Goal: Transaction & Acquisition: Purchase product/service

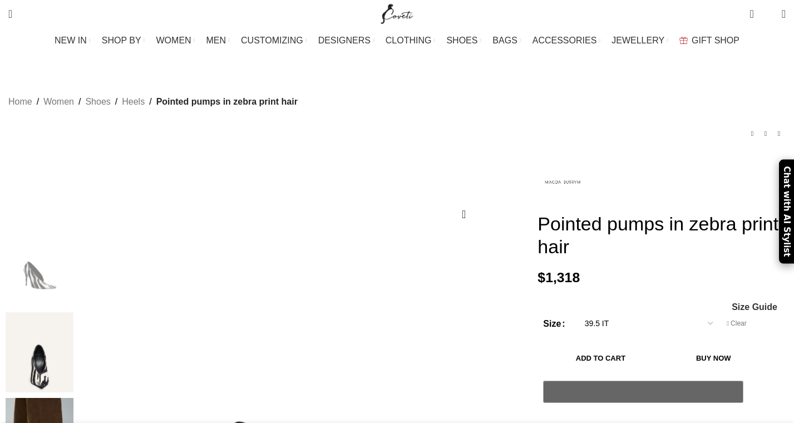
select select "39-5-it"
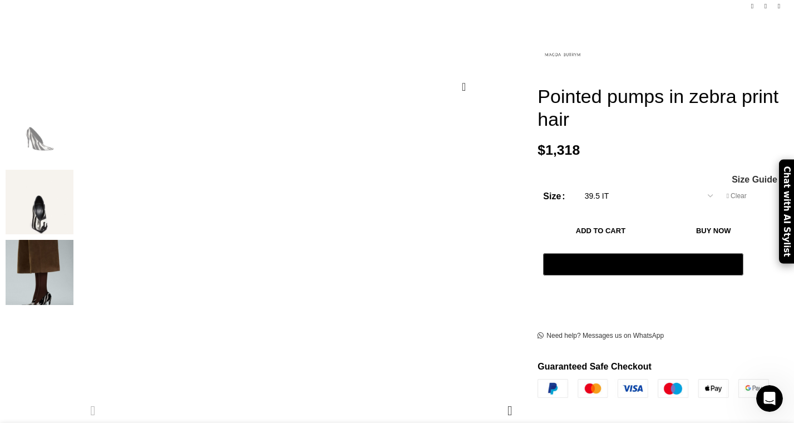
scroll to position [0, 234]
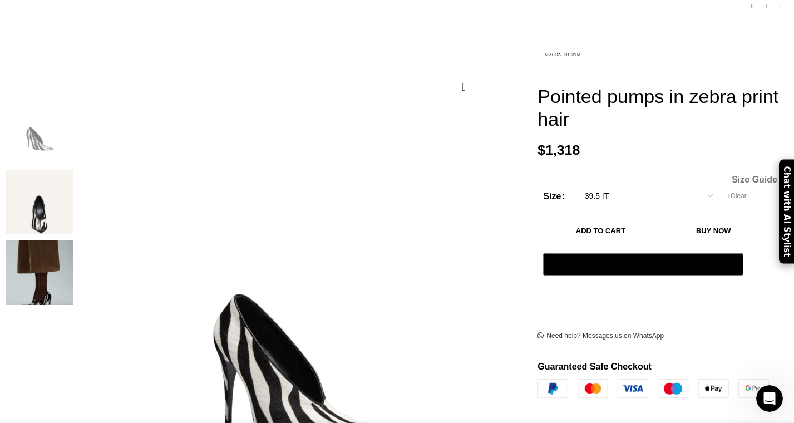
click at [732, 175] on span "Size Guide" at bounding box center [755, 179] width 46 height 9
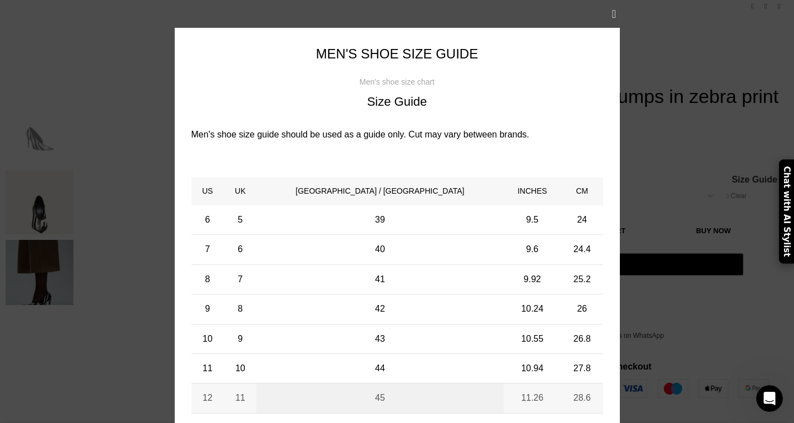
scroll to position [0, 351]
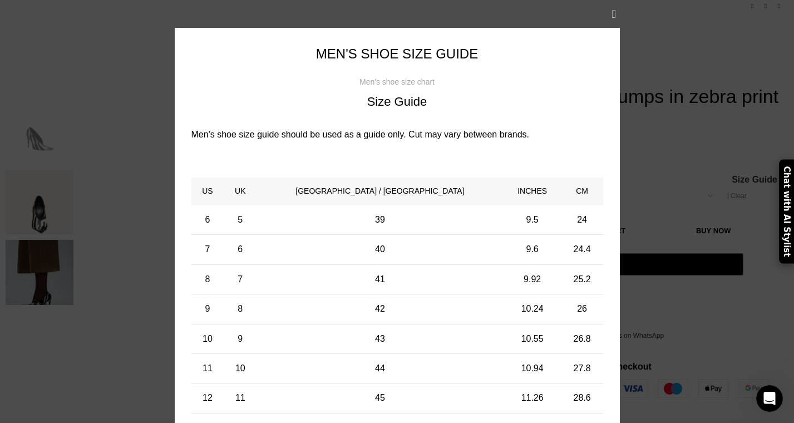
click at [708, 76] on div "× Men's shoe size guide Men's shoe size chart Size Guide Men's shoe size guide …" at bounding box center [396, 258] width 777 height 517
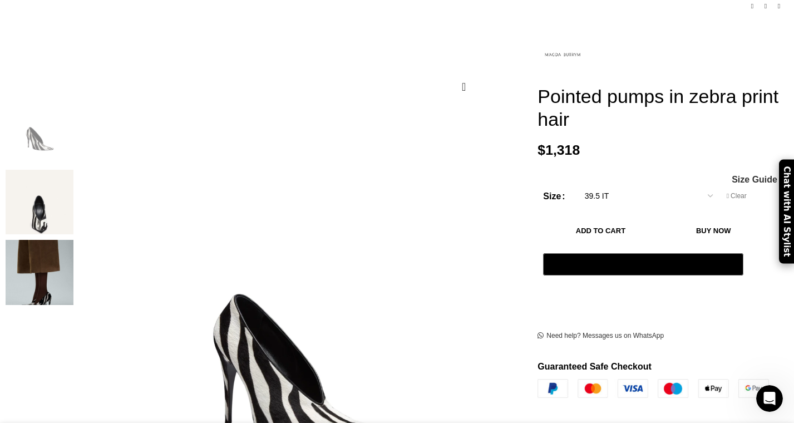
scroll to position [0, 703]
click at [601, 184] on select "Choose an option 35 IT 35.5 IT 36 IT 36.5 IT 37.5 IT 38 IT 38.5 IT 39 IT 39.5 I…" at bounding box center [648, 195] width 145 height 23
click at [658, 219] on button "Add to cart" at bounding box center [600, 230] width 115 height 23
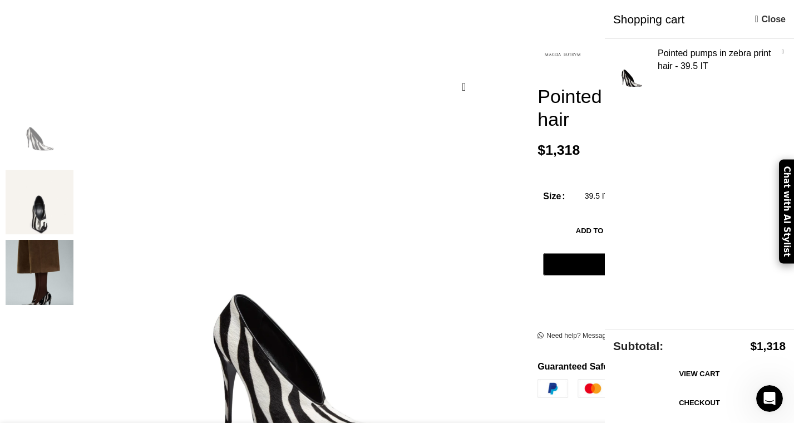
scroll to position [0, 937]
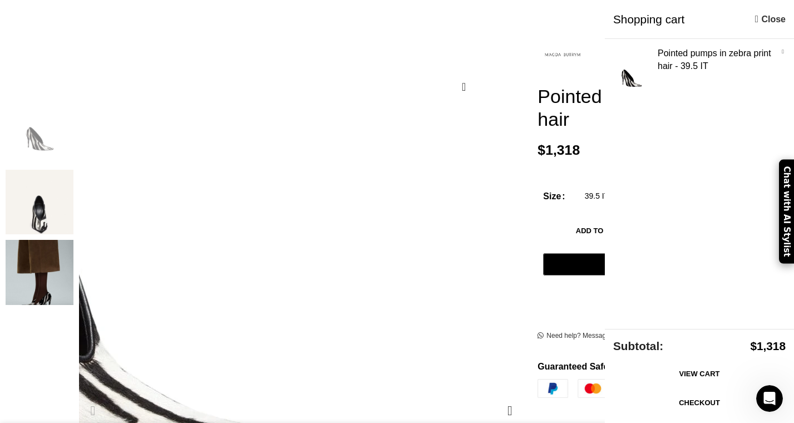
click at [458, 334] on img "1 / 3" at bounding box center [22, 95] width 1018 height 1424
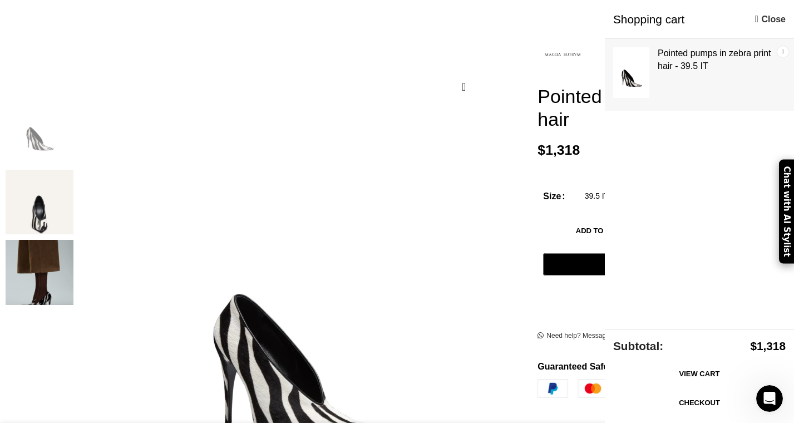
click at [782, 50] on link "×" at bounding box center [782, 51] width 11 height 11
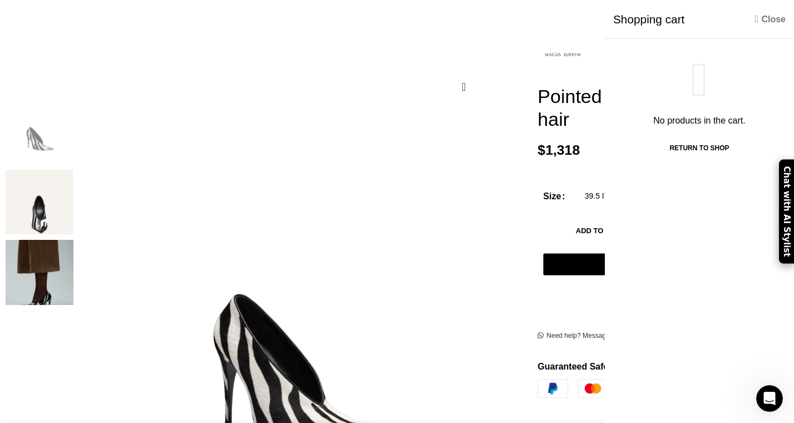
click at [774, 19] on link "Close" at bounding box center [770, 19] width 31 height 14
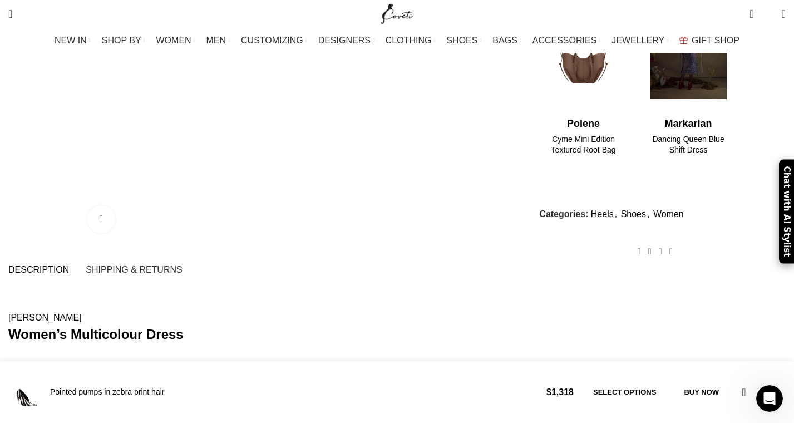
scroll to position [732, 0]
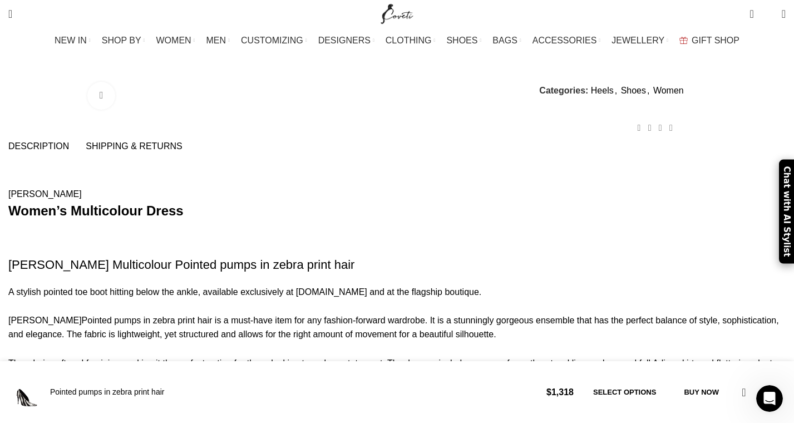
click at [182, 142] on span "Shipping & Returns" at bounding box center [134, 146] width 96 height 9
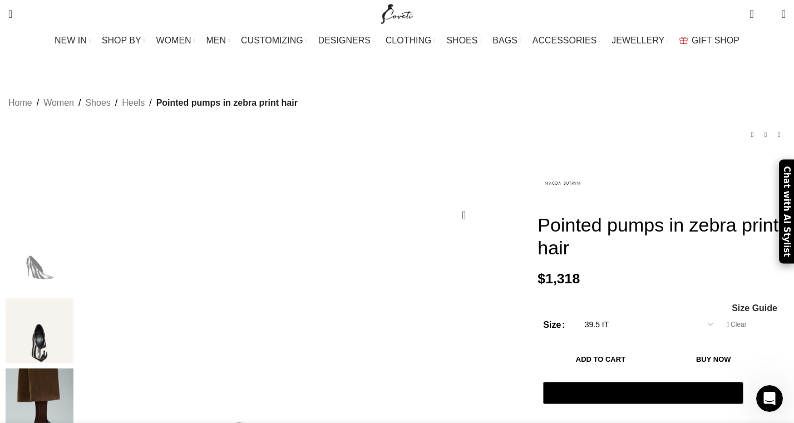
scroll to position [0, 585]
drag, startPoint x: 680, startPoint y: 230, endPoint x: 522, endPoint y: 218, distance: 158.5
click at [537, 218] on h1 "Pointed pumps in zebra print hair" at bounding box center [661, 237] width 248 height 46
copy h1 "Pointed pumps in zebra print hair"
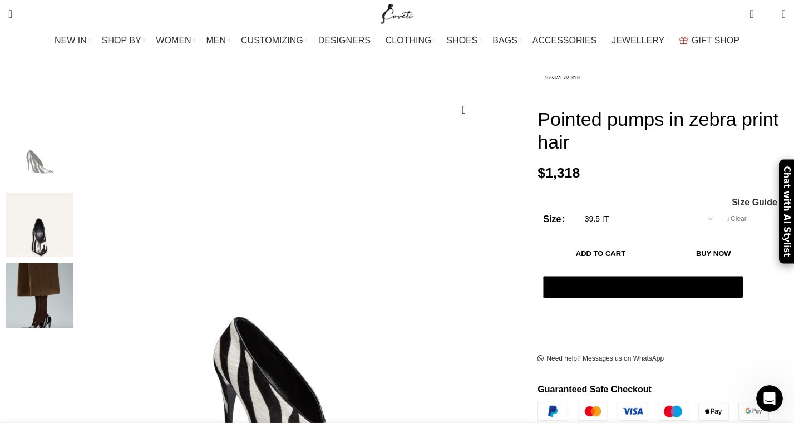
click at [601, 241] on button "Add to cart" at bounding box center [600, 252] width 115 height 23
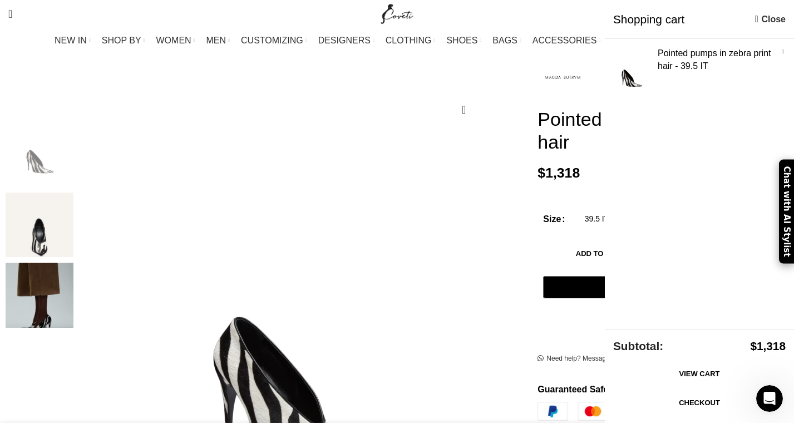
scroll to position [0, 0]
click at [698, 377] on link "View cart" at bounding box center [699, 373] width 172 height 23
